Goal: Navigation & Orientation: Find specific page/section

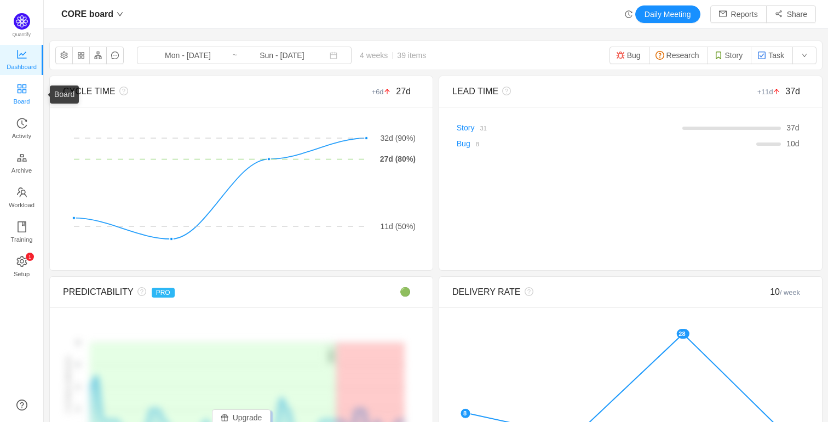
click at [24, 88] on icon "icon: appstore" at bounding box center [21, 88] width 11 height 11
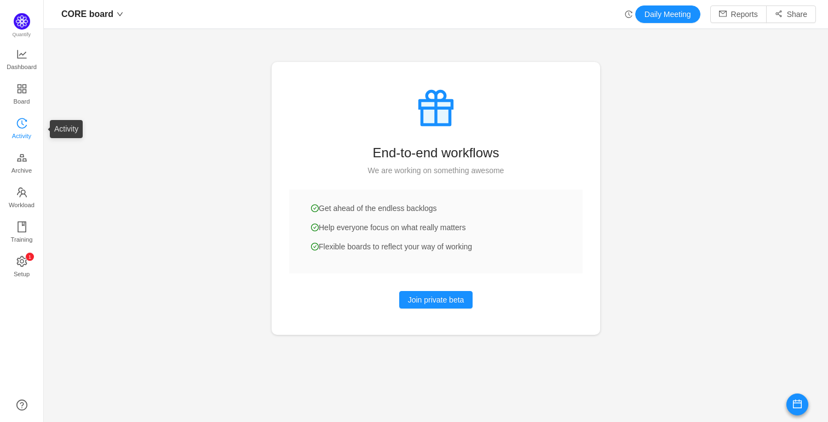
click at [22, 125] on span "Activity" at bounding box center [21, 136] width 19 height 22
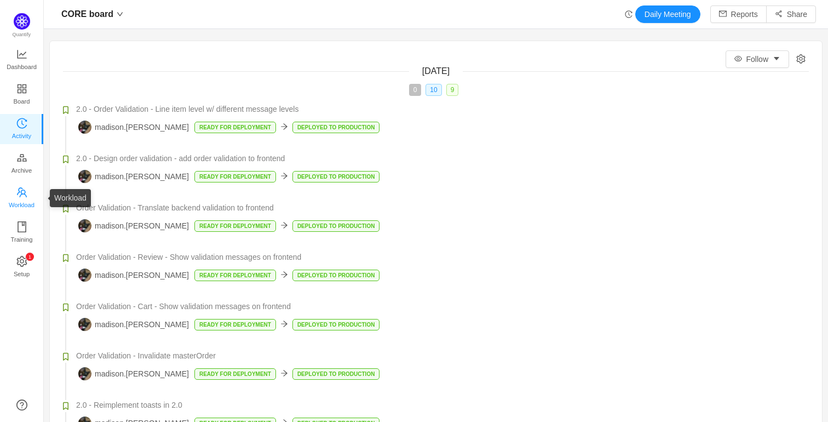
click at [21, 194] on span "Workload" at bounding box center [22, 205] width 26 height 22
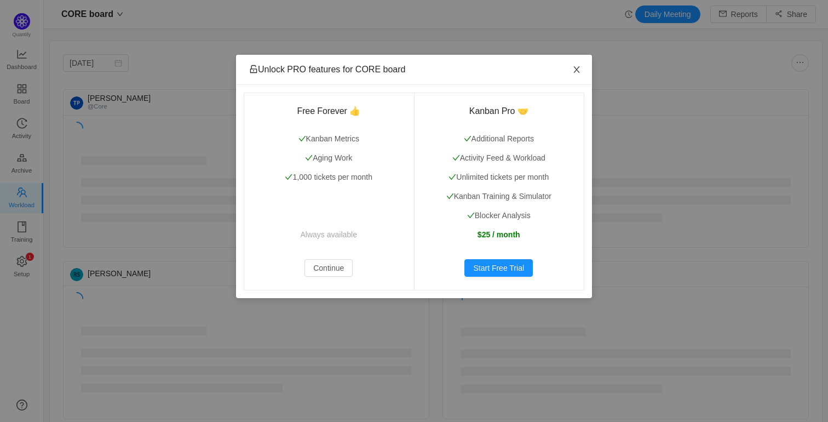
click at [579, 70] on icon "icon: close" at bounding box center [576, 69] width 9 height 9
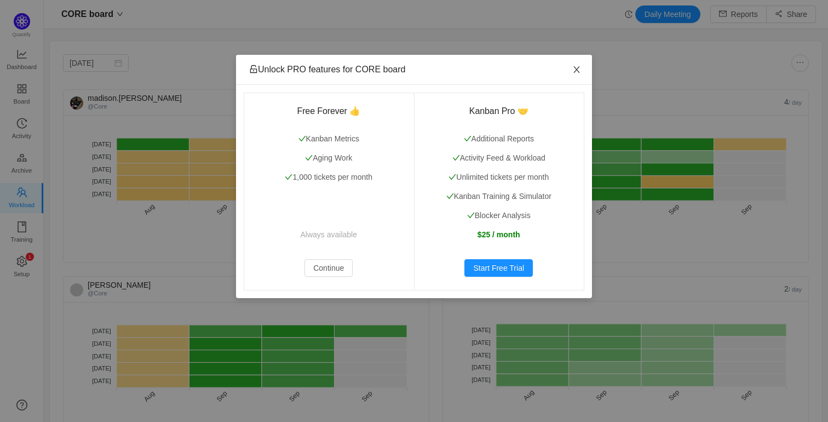
click at [578, 70] on icon "icon: close" at bounding box center [576, 69] width 9 height 9
click at [574, 68] on icon "icon: close" at bounding box center [576, 69] width 9 height 9
click at [575, 69] on icon "icon: close" at bounding box center [576, 69] width 9 height 9
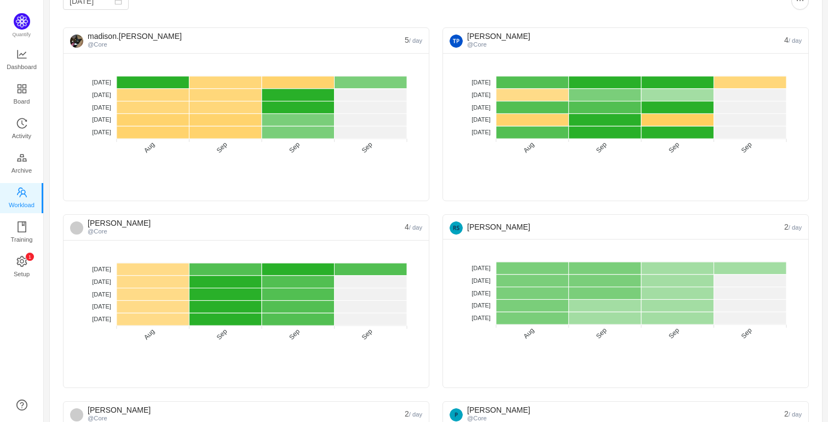
scroll to position [111, 0]
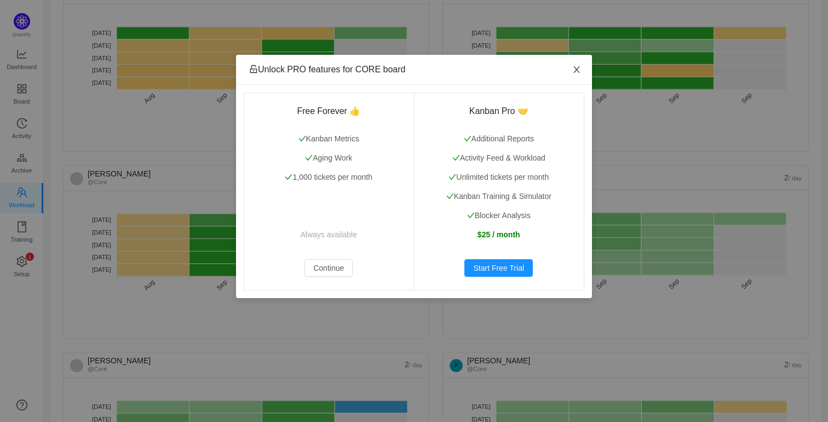
click at [575, 70] on icon "icon: close" at bounding box center [576, 69] width 9 height 9
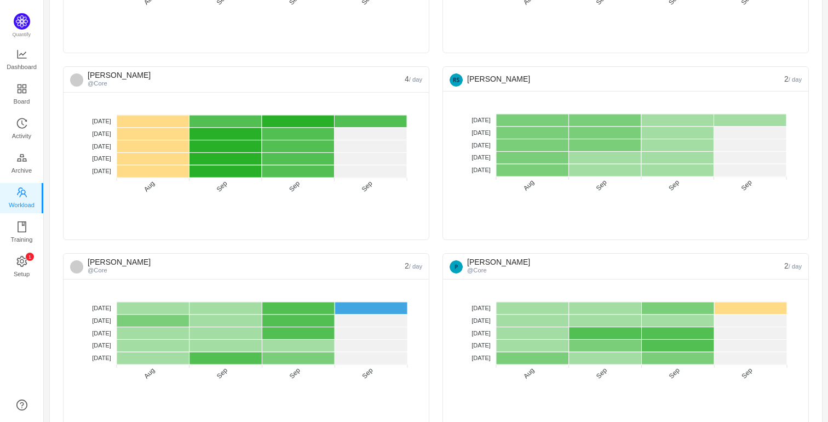
scroll to position [216, 0]
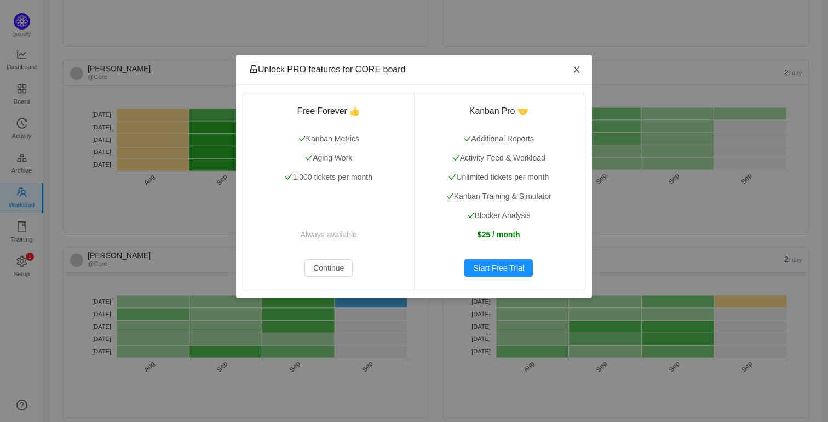
click at [576, 68] on icon "icon: close" at bounding box center [576, 69] width 9 height 9
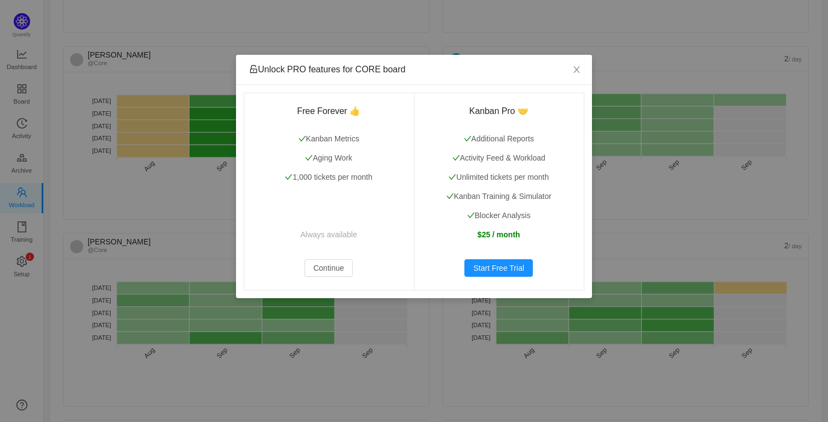
scroll to position [228, 0]
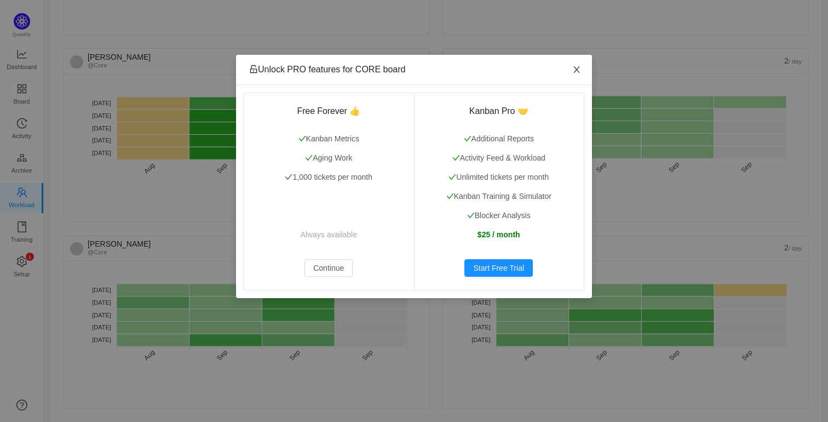
click at [579, 65] on span "Close" at bounding box center [576, 70] width 31 height 31
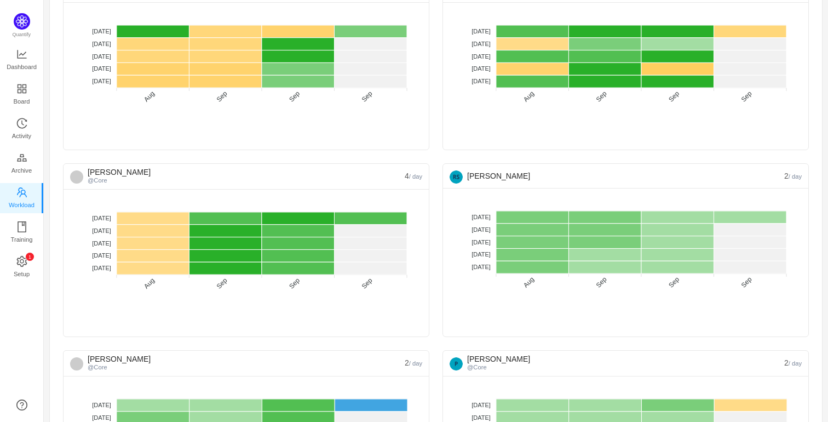
scroll to position [0, 0]
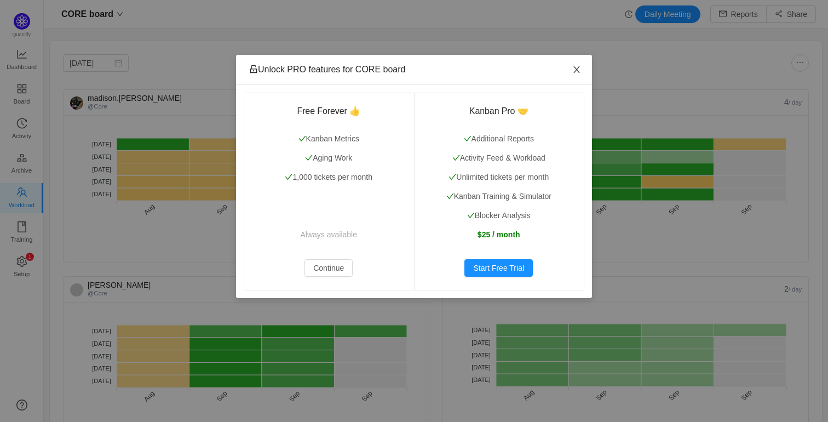
click at [579, 66] on icon "icon: close" at bounding box center [576, 69] width 9 height 9
click at [330, 264] on button "Continue" at bounding box center [328, 268] width 48 height 18
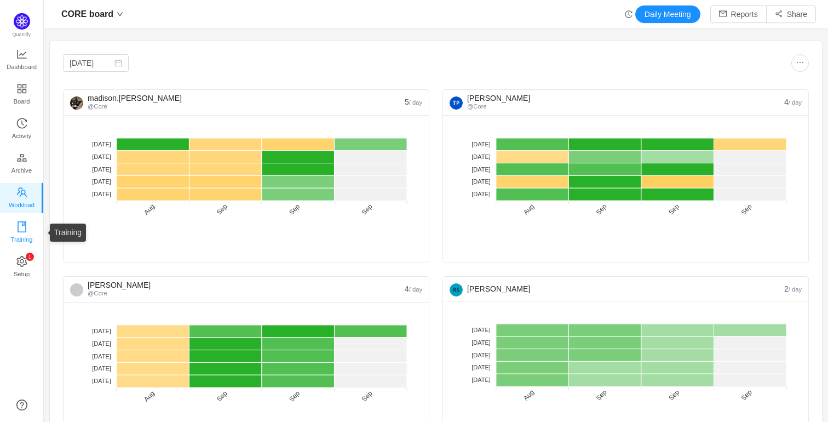
click at [12, 224] on body "CORE board Daily Meeting Reports Share [DATE] [PERSON_NAME] @Core 4 / day No da…" at bounding box center [414, 211] width 828 height 422
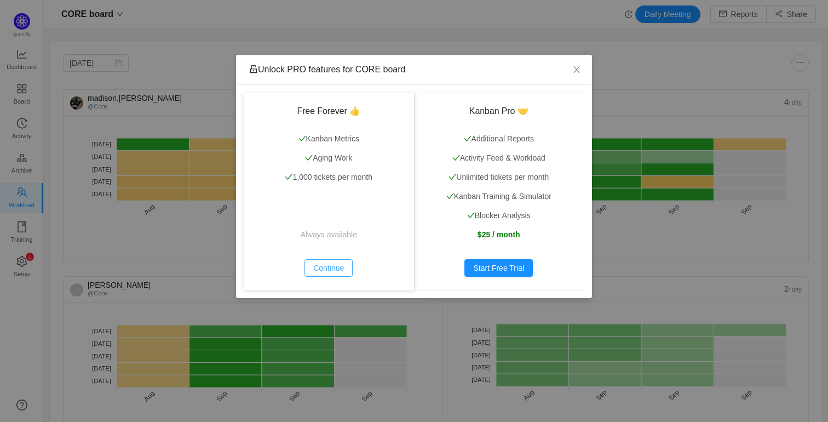
click at [331, 261] on button "Continue" at bounding box center [328, 268] width 48 height 18
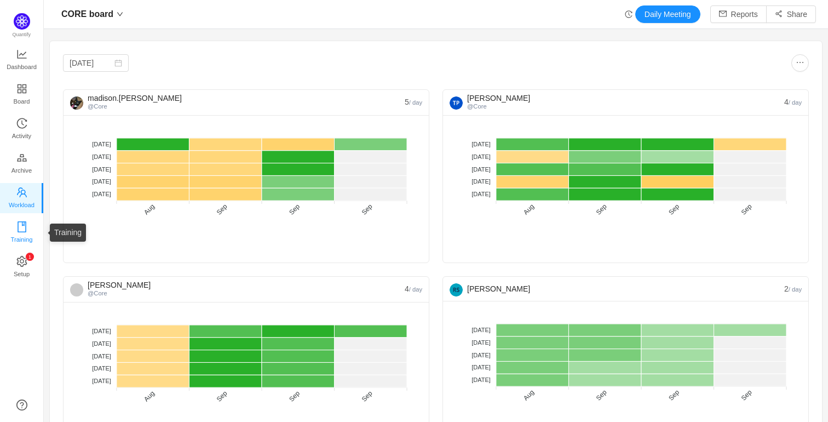
click at [21, 238] on span "Training" at bounding box center [21, 239] width 22 height 22
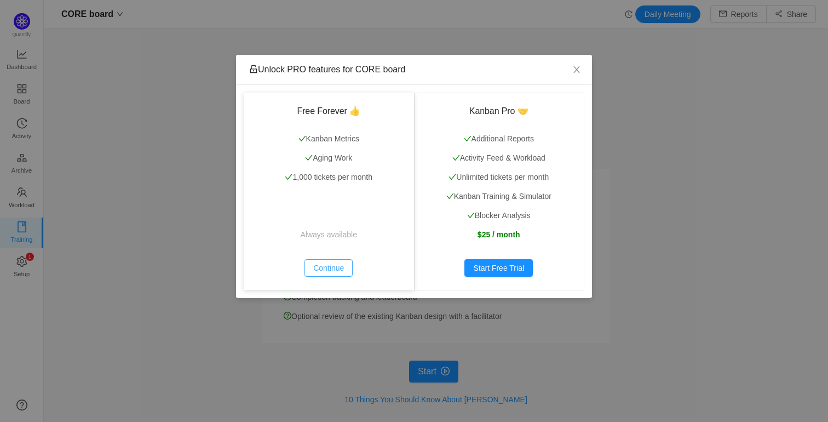
click at [332, 268] on button "Continue" at bounding box center [328, 268] width 48 height 18
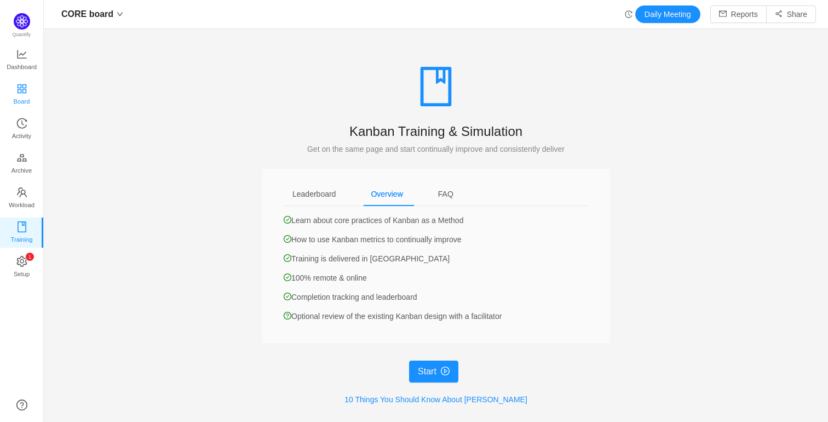
click at [23, 87] on icon "icon: appstore" at bounding box center [21, 88] width 9 height 9
